Goal: Information Seeking & Learning: Learn about a topic

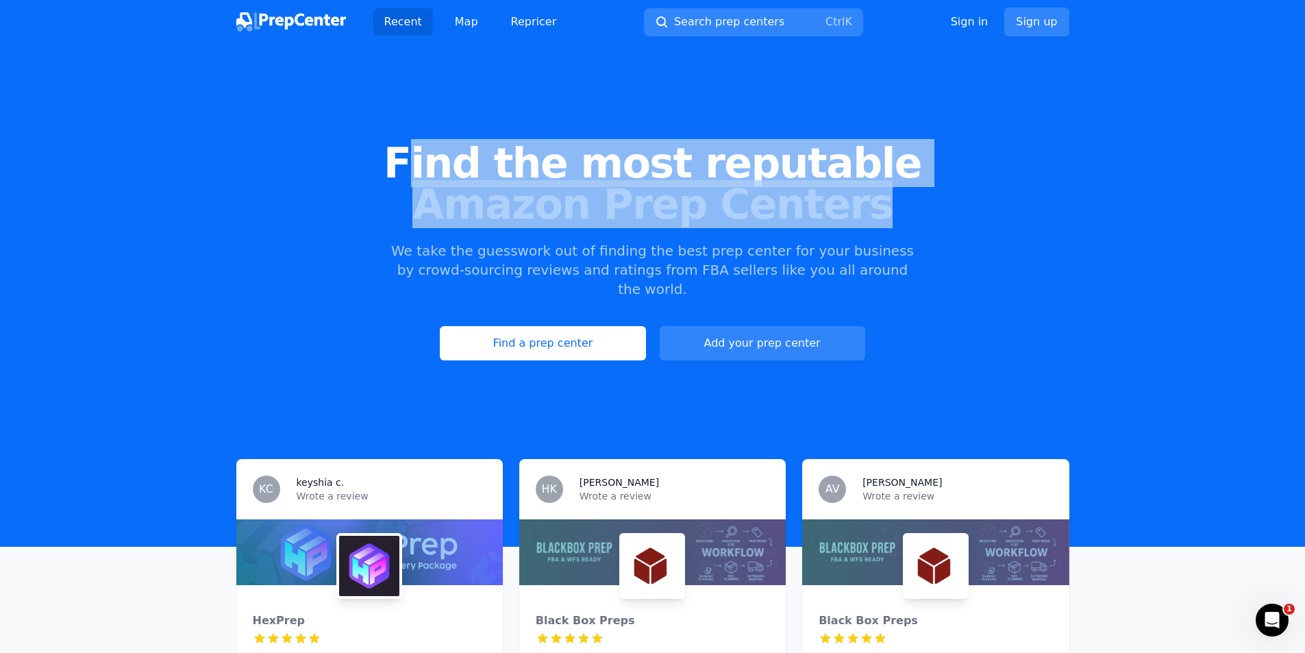
drag, startPoint x: 445, startPoint y: 160, endPoint x: 869, endPoint y: 223, distance: 428.1
click at [866, 223] on h1 "Find the most reputable Amazon Prep Centers" at bounding box center [652, 184] width 1261 height 82
click at [959, 221] on span "Amazon Prep Centers" at bounding box center [652, 204] width 1261 height 41
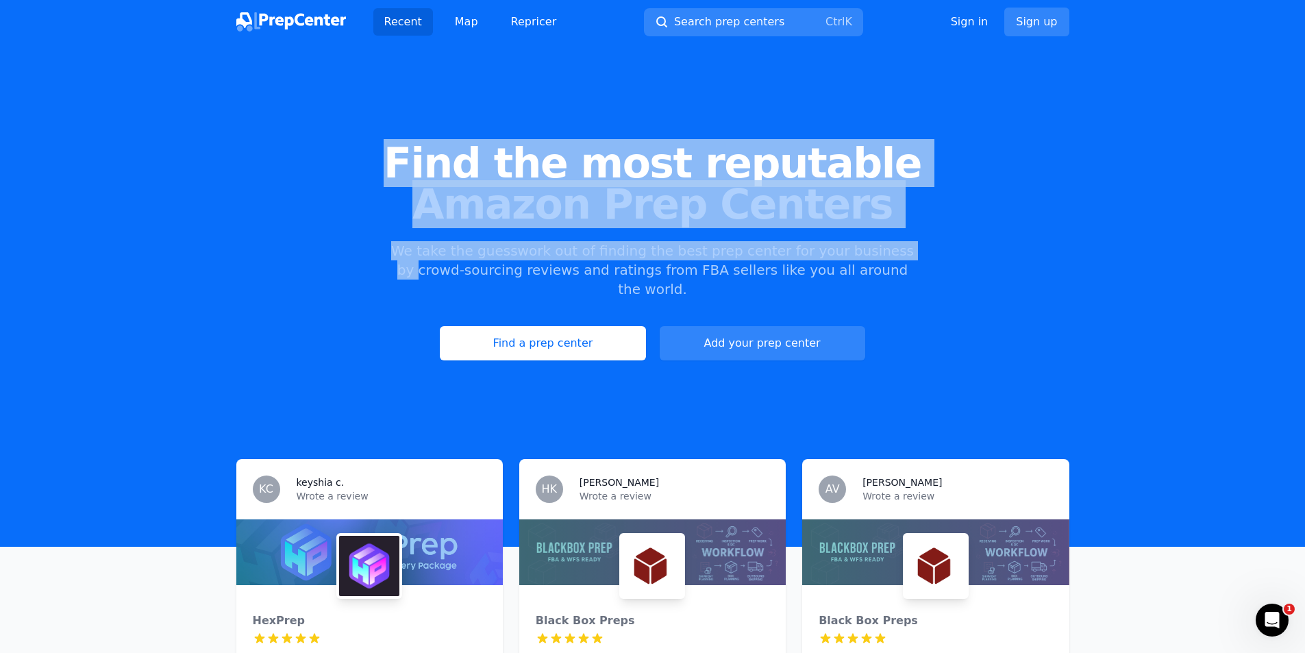
drag, startPoint x: 846, startPoint y: 225, endPoint x: 361, endPoint y: 159, distance: 489.6
click at [361, 159] on div "Find the most reputable Amazon Prep Centers We take the guesswork out of findin…" at bounding box center [652, 251] width 1305 height 371
click at [911, 155] on span "Find the most reputable" at bounding box center [652, 163] width 1261 height 41
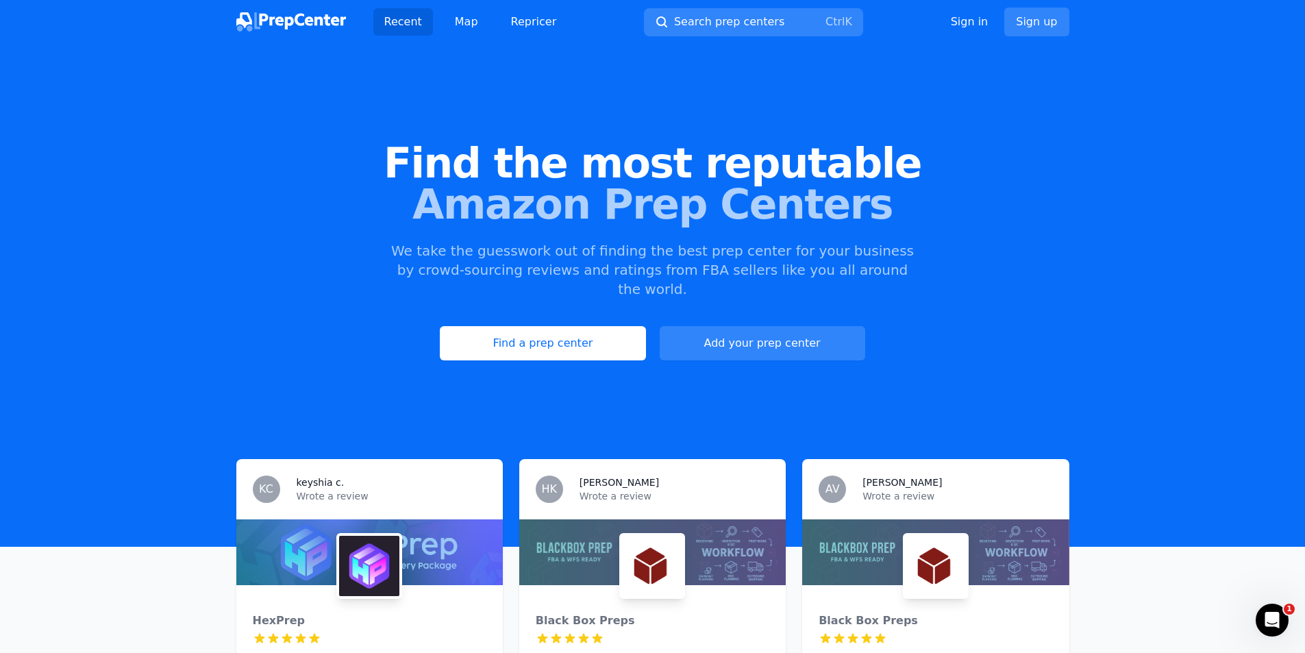
click at [800, 208] on span "Amazon Prep Centers" at bounding box center [652, 204] width 1261 height 41
click at [773, 243] on p "We take the guesswork out of finding the best prep center for your business by …" at bounding box center [653, 270] width 526 height 58
click at [368, 476] on div "keyshia c." at bounding box center [392, 483] width 190 height 14
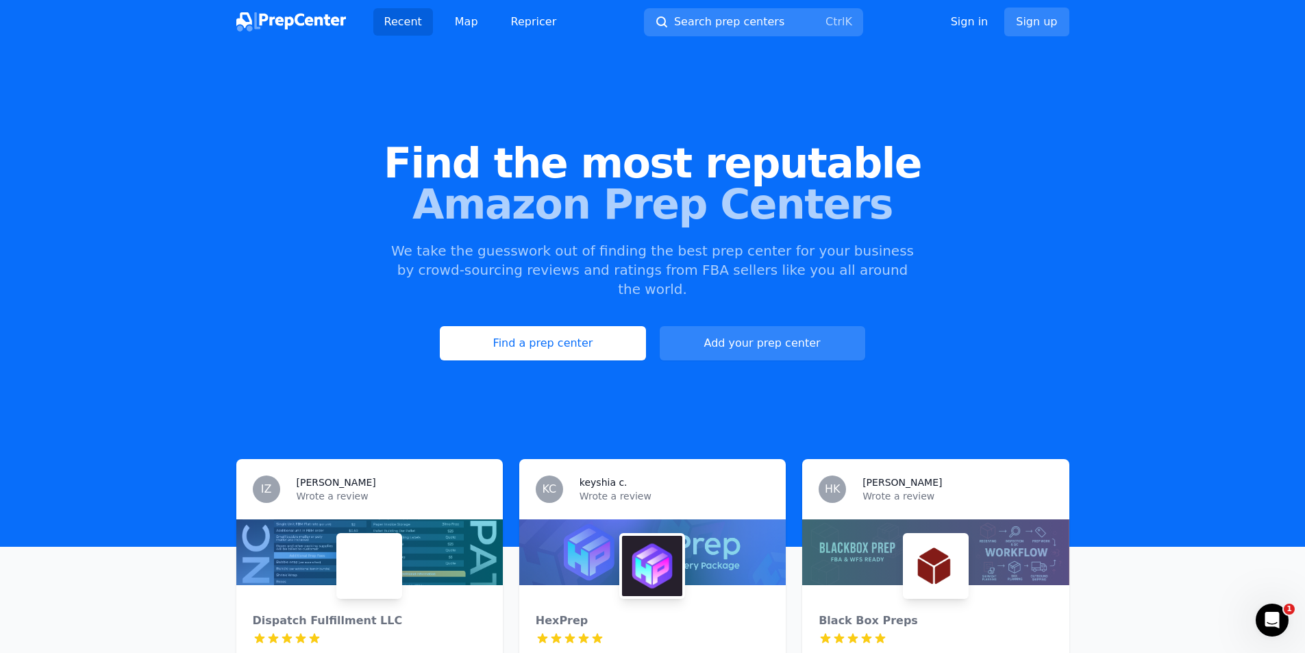
click at [310, 27] on img at bounding box center [291, 21] width 110 height 19
click at [293, 16] on img at bounding box center [291, 21] width 110 height 19
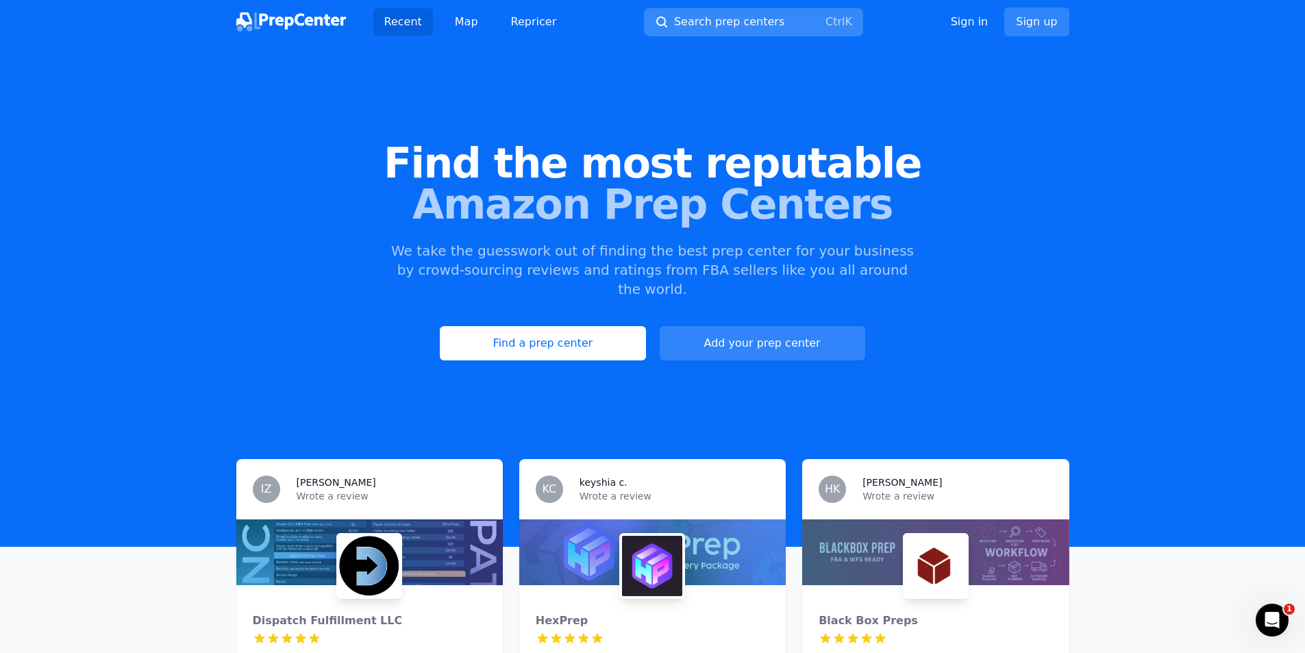
click at [751, 10] on button "Search prep centers Ctrl K" at bounding box center [753, 22] width 219 height 28
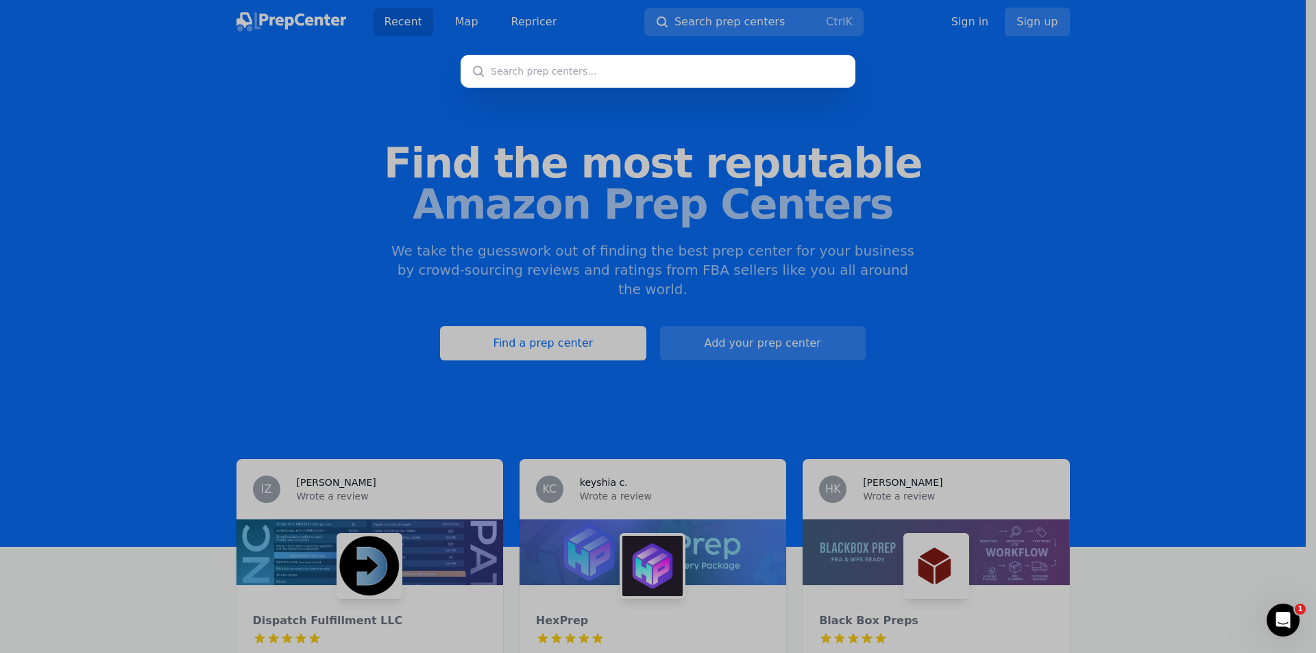
click at [909, 199] on div at bounding box center [658, 326] width 1316 height 653
